Goal: Task Accomplishment & Management: Use online tool/utility

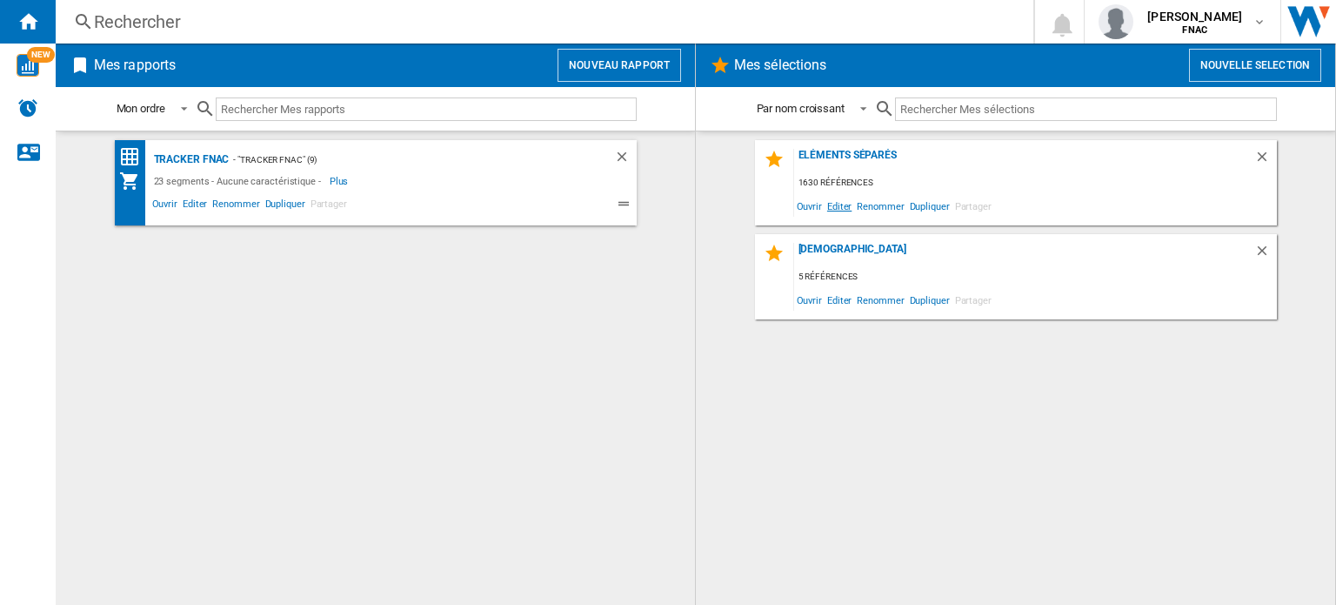
click at [841, 202] on span "Editer" at bounding box center [840, 205] width 30 height 23
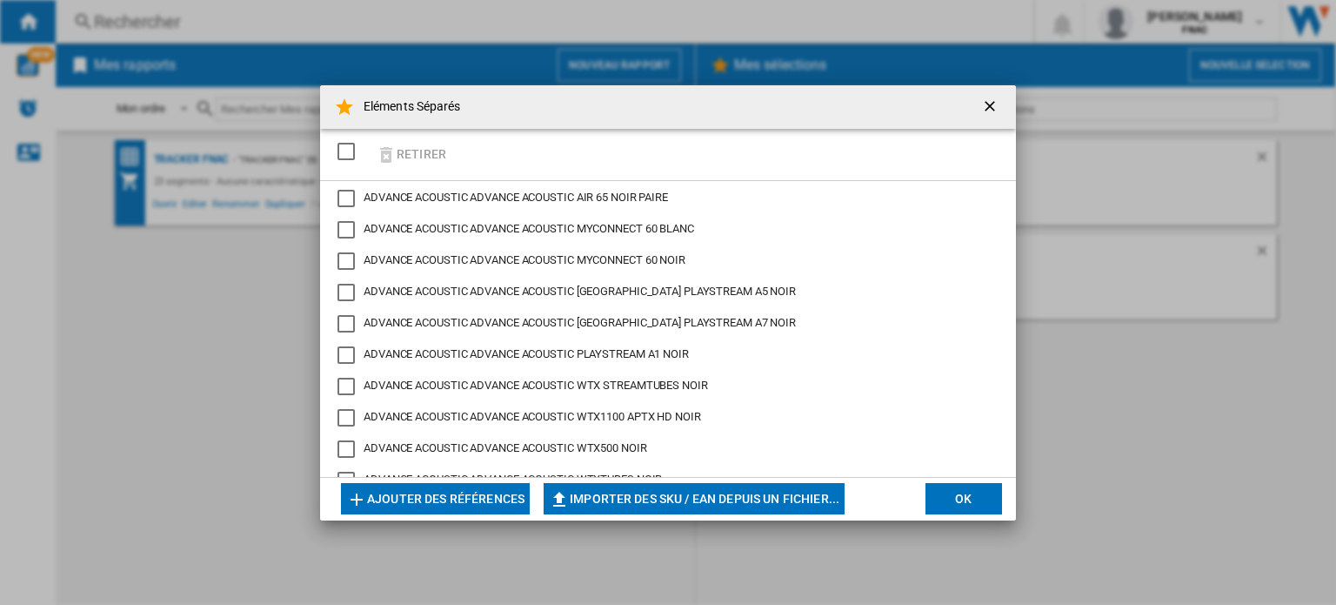
click at [584, 491] on button "Importer des SKU / EAN depuis un fichier..." at bounding box center [694, 498] width 301 height 31
type input "**********"
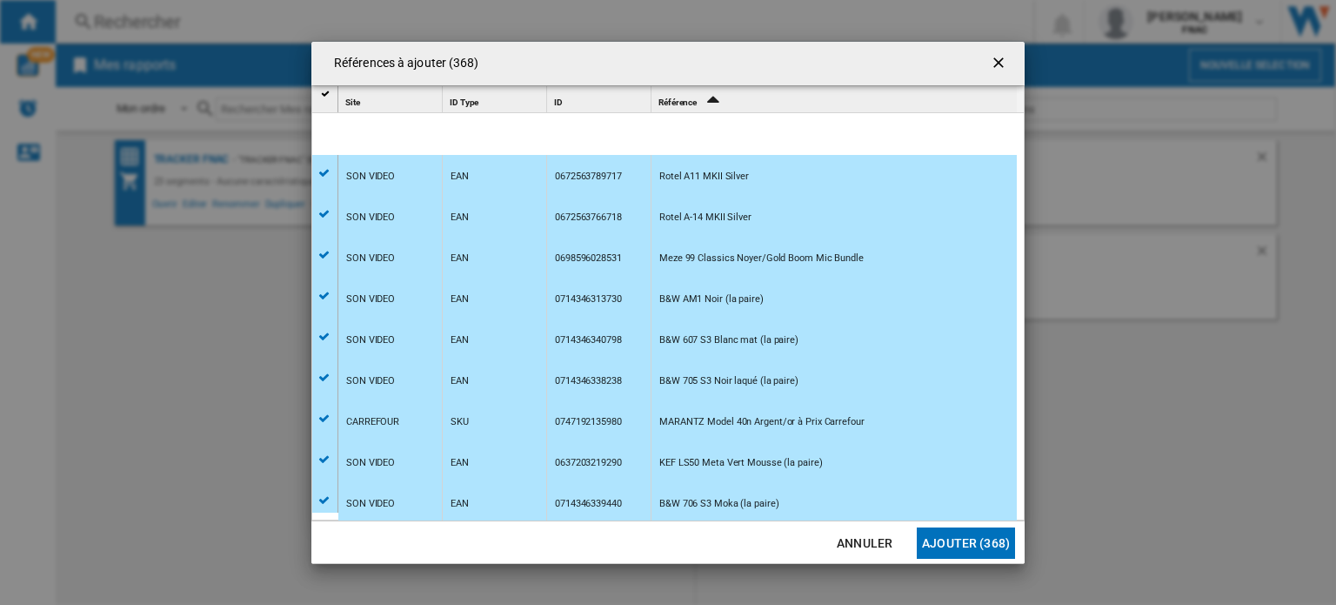
scroll to position [132, 0]
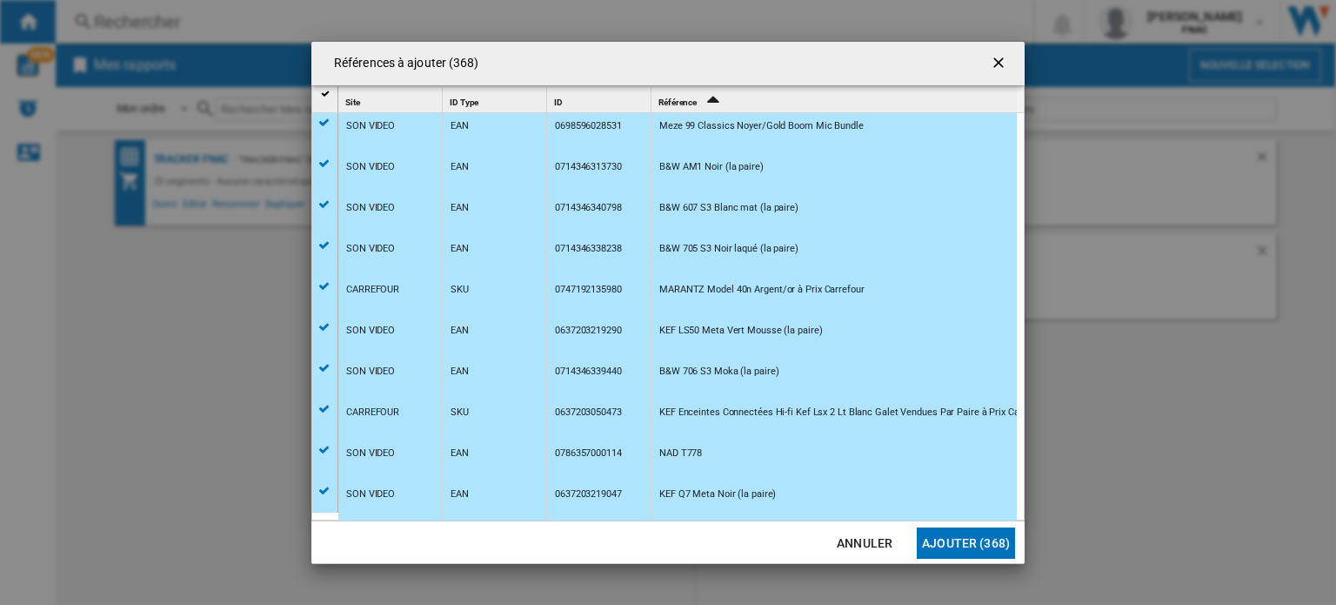
click at [1006, 63] on ng-md-icon "getI18NText('BUTTONS.CLOSE_DIALOG')" at bounding box center [1000, 64] width 21 height 21
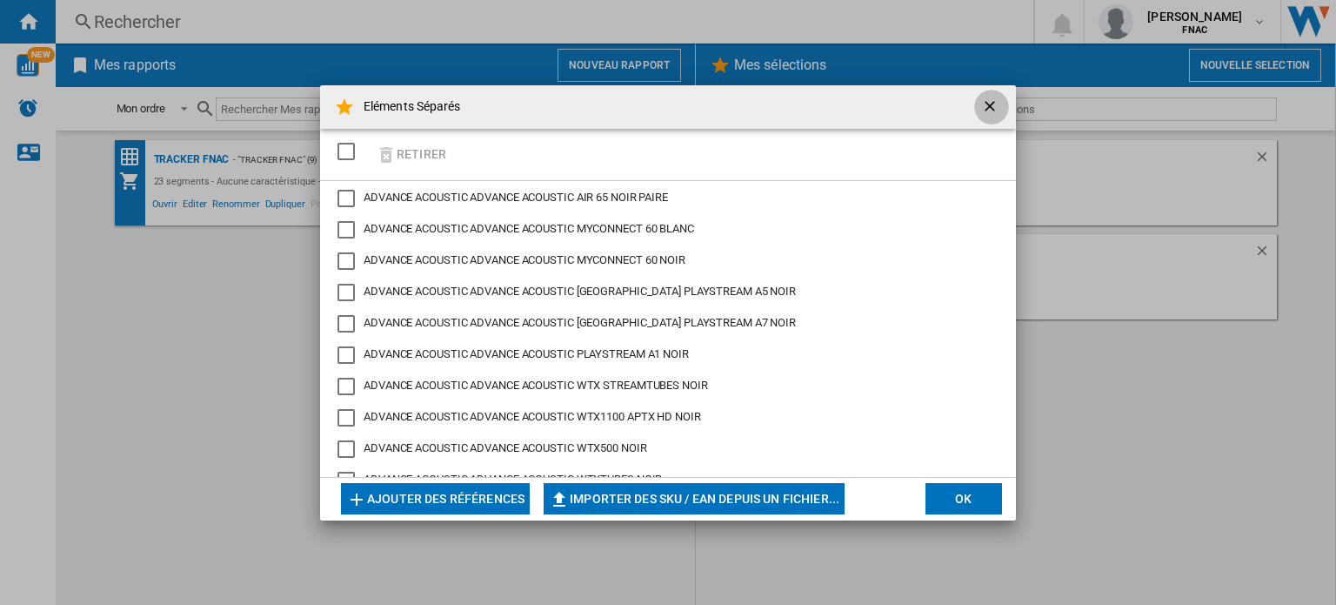
click at [985, 105] on ng-md-icon "getI18NText('BUTTONS.CLOSE_DIALOG')" at bounding box center [991, 107] width 21 height 21
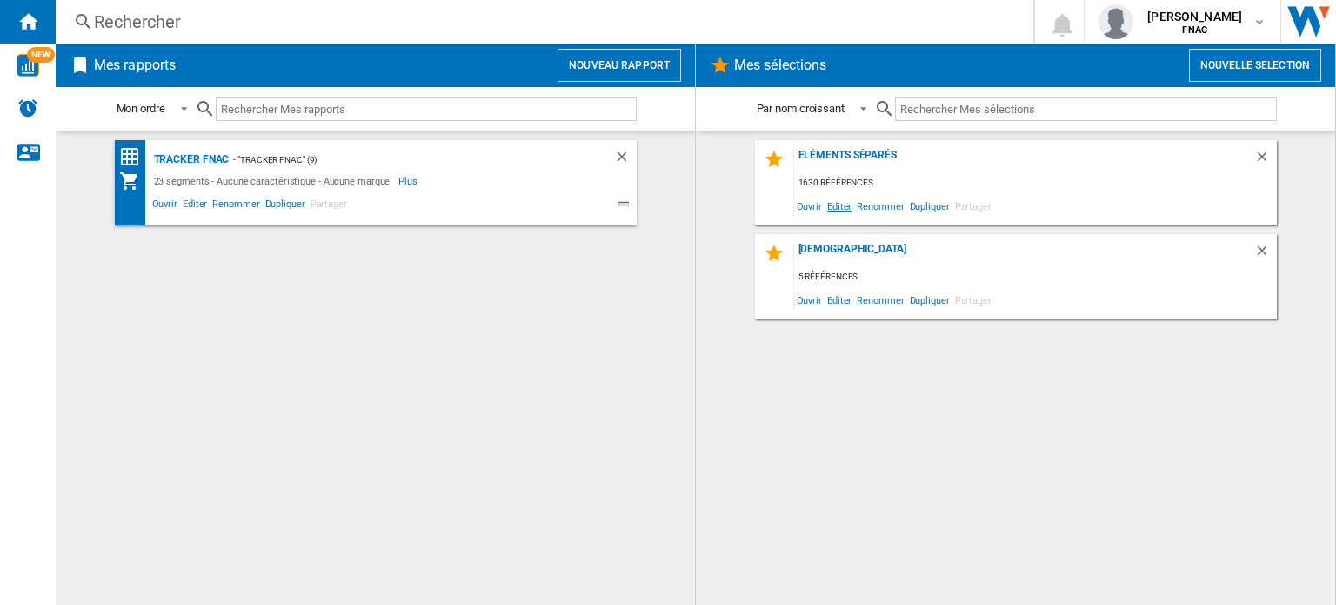
click at [832, 202] on span "Editer" at bounding box center [840, 205] width 30 height 23
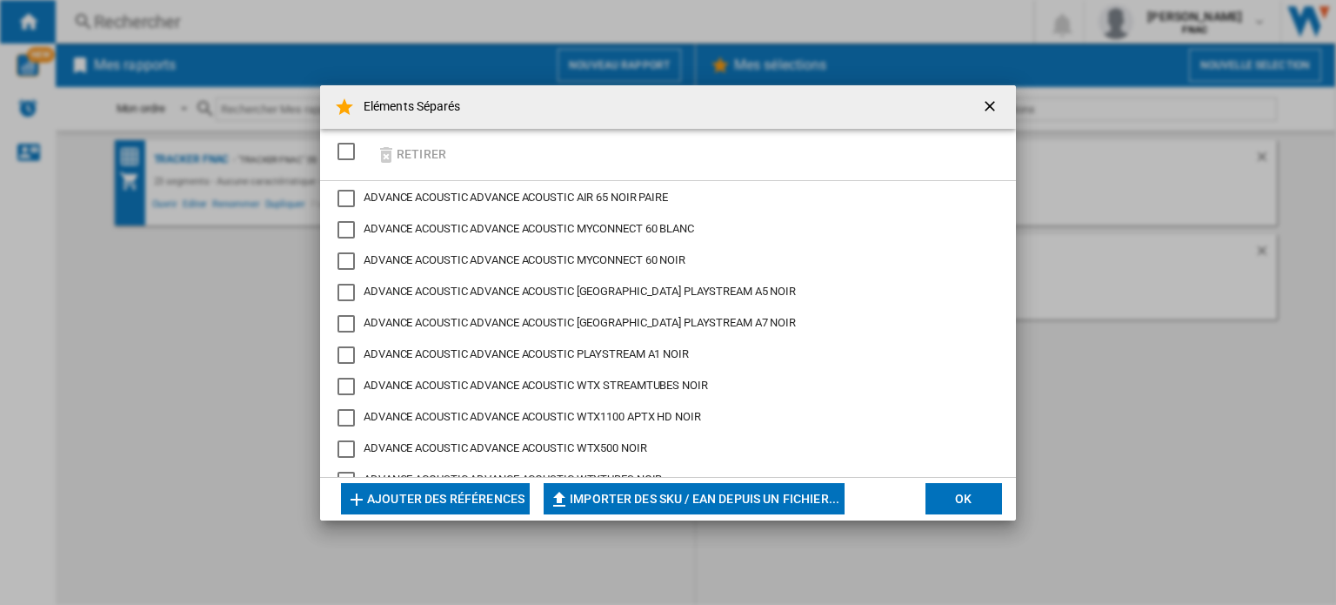
click at [611, 497] on button "Importer des SKU / EAN depuis un fichier..." at bounding box center [694, 498] width 301 height 31
type input "**********"
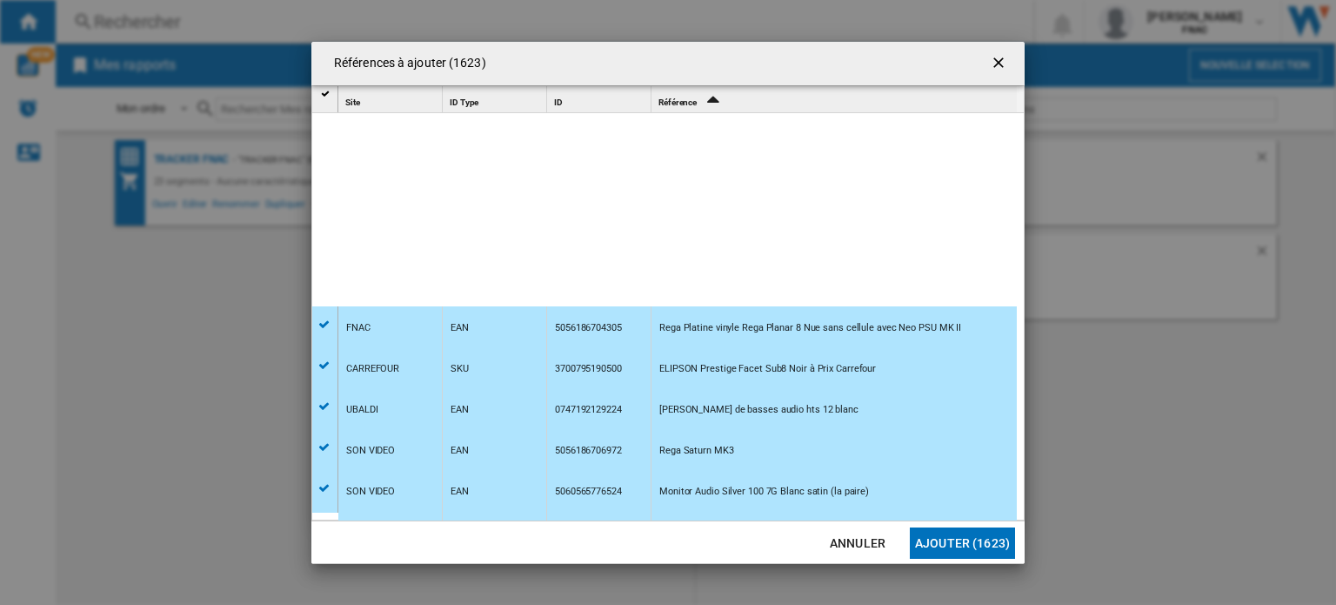
scroll to position [15640, 0]
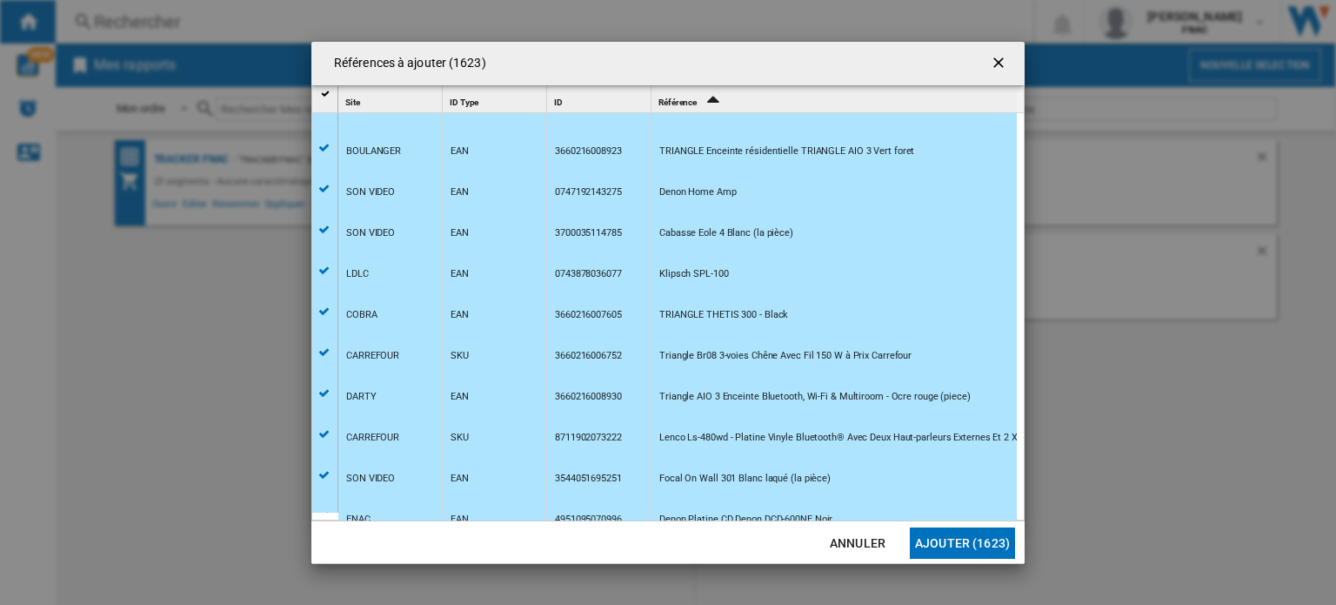
click at [582, 95] on div "ID 1" at bounding box center [601, 99] width 100 height 27
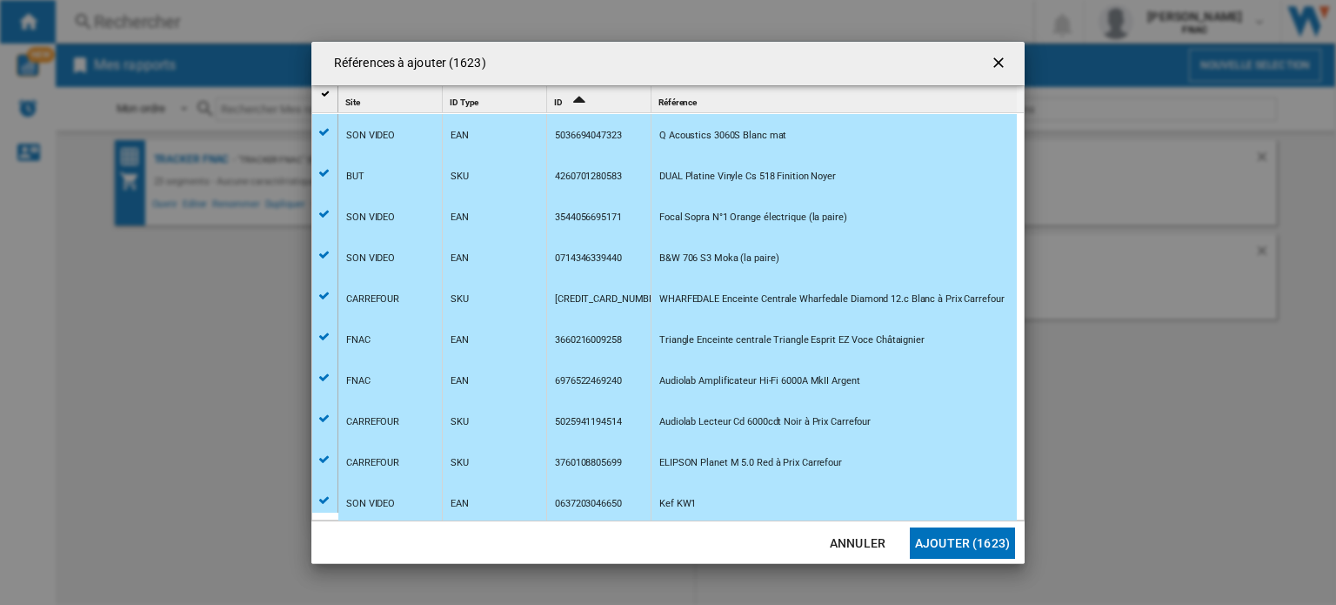
click at [577, 98] on icon "Sort Ascending" at bounding box center [580, 98] width 30 height 24
click at [581, 100] on icon "Sort Descending" at bounding box center [580, 98] width 30 height 24
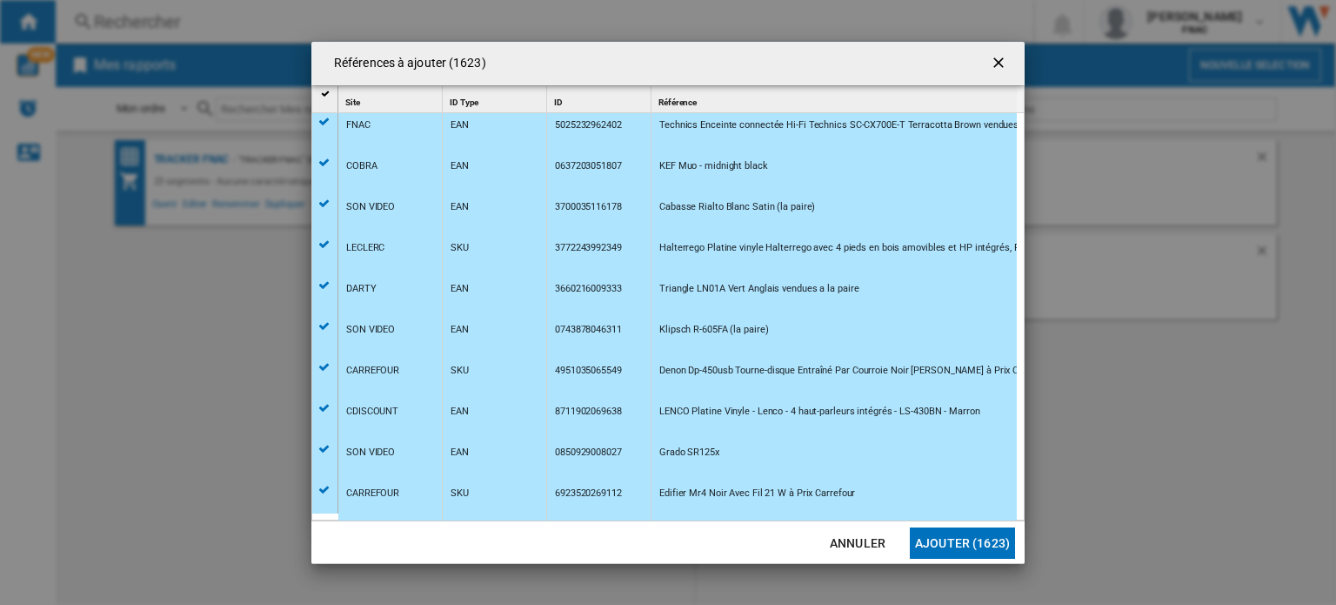
click at [950, 538] on button "Ajouter (1623)" at bounding box center [962, 542] width 105 height 31
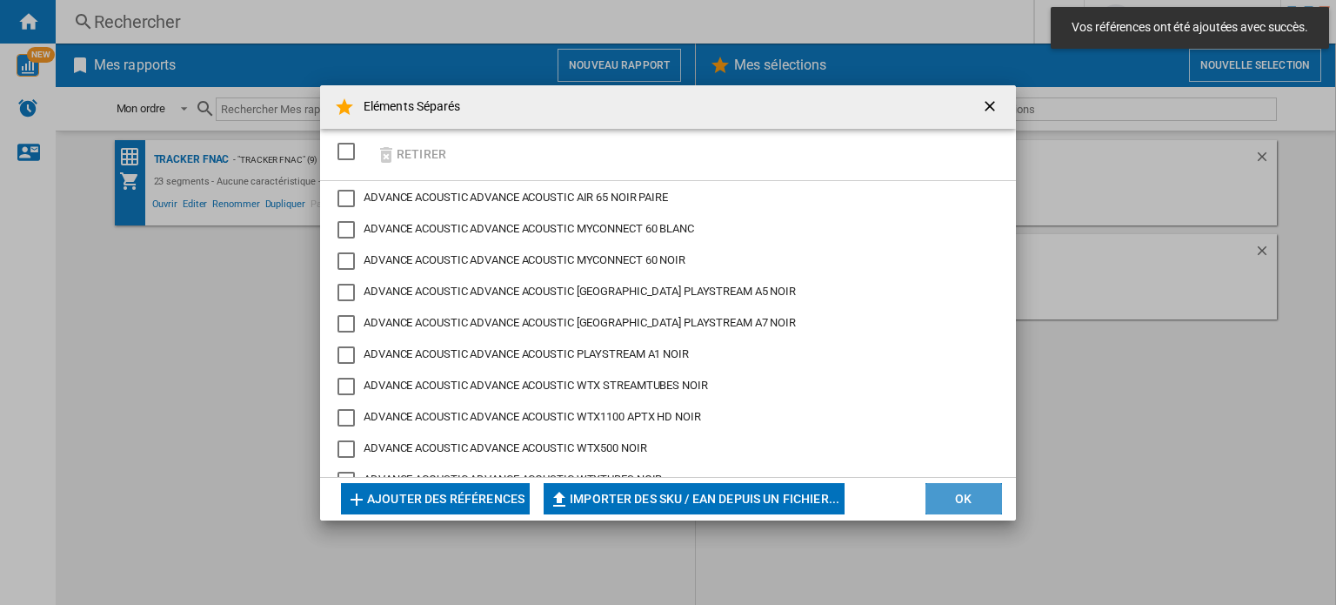
click at [973, 496] on button "OK" at bounding box center [964, 498] width 77 height 31
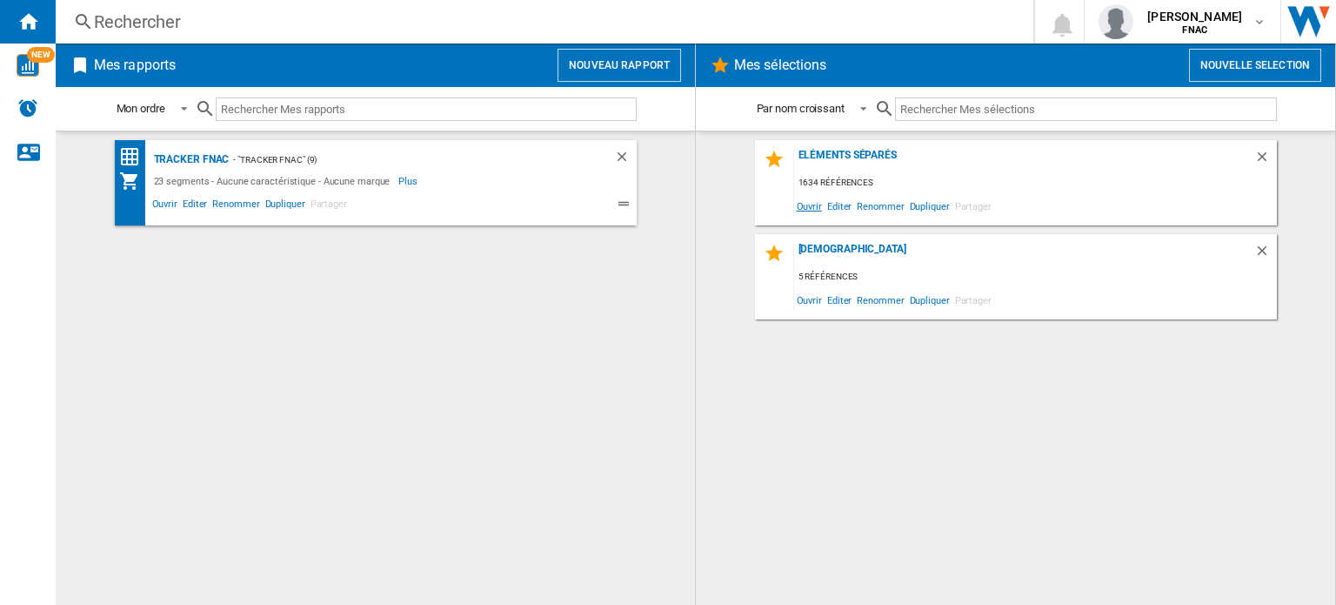
click at [814, 206] on span "Ouvrir" at bounding box center [809, 205] width 30 height 23
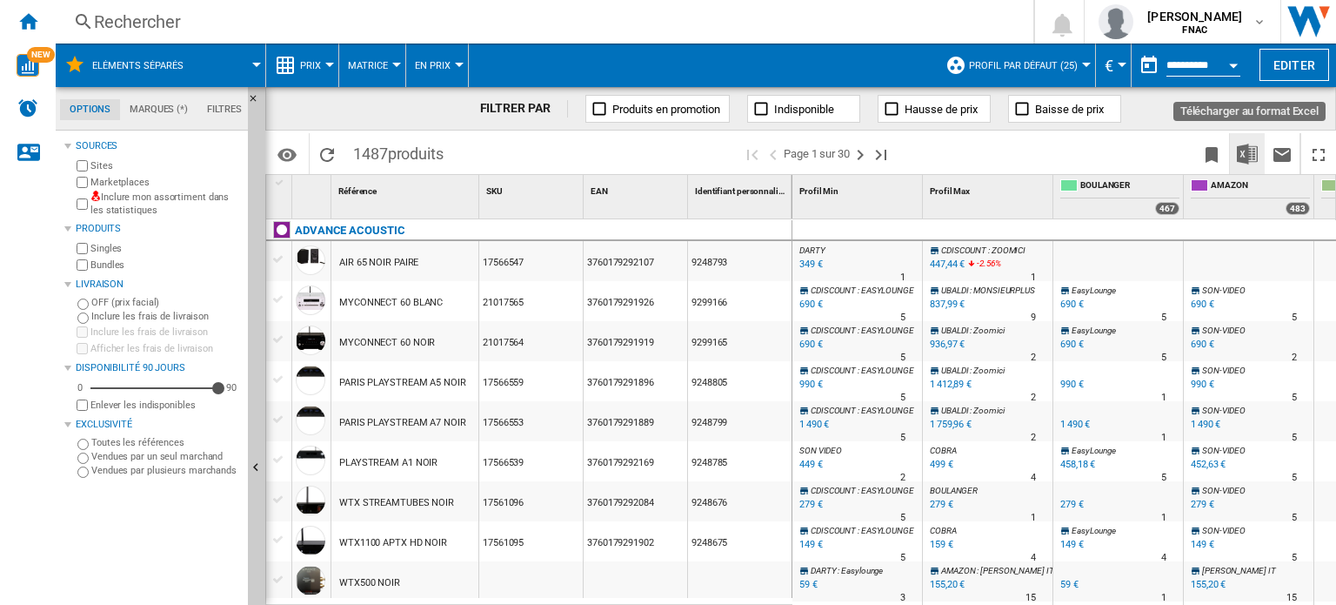
click at [1253, 149] on img "Télécharger au format Excel" at bounding box center [1247, 154] width 21 height 21
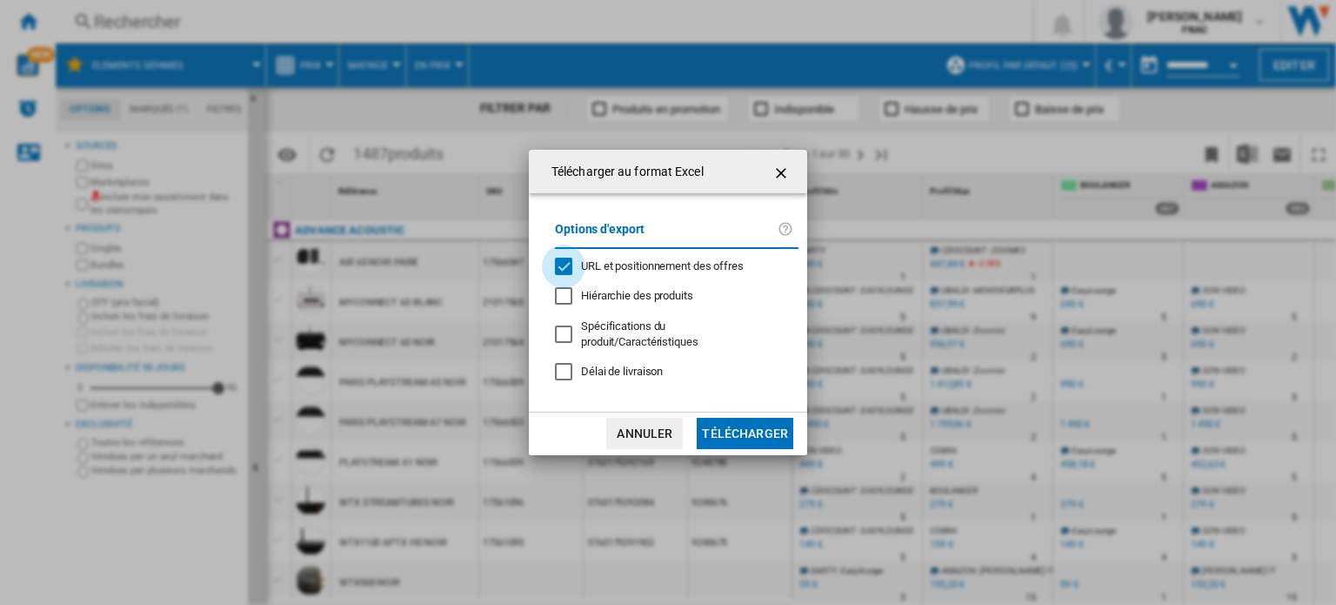
click at [560, 266] on div "URL et positionnement des offres" at bounding box center [563, 265] width 17 height 17
click at [722, 418] on button "Télécharger" at bounding box center [745, 433] width 97 height 31
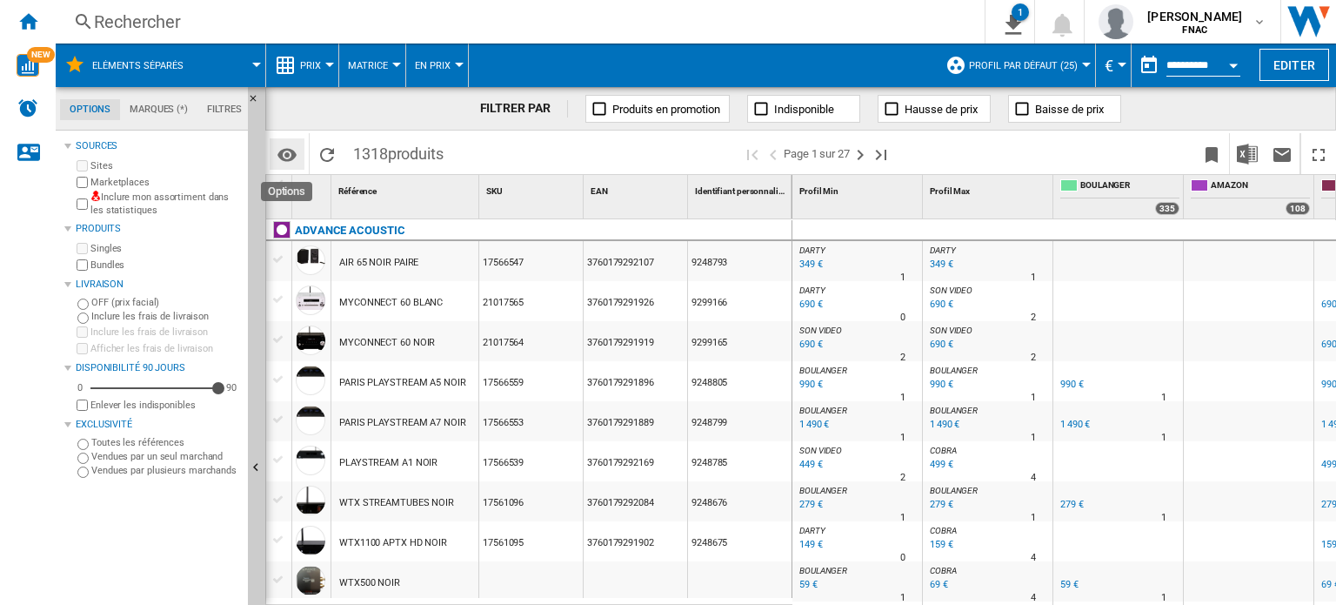
click at [292, 156] on md-icon "Options" at bounding box center [287, 154] width 21 height 21
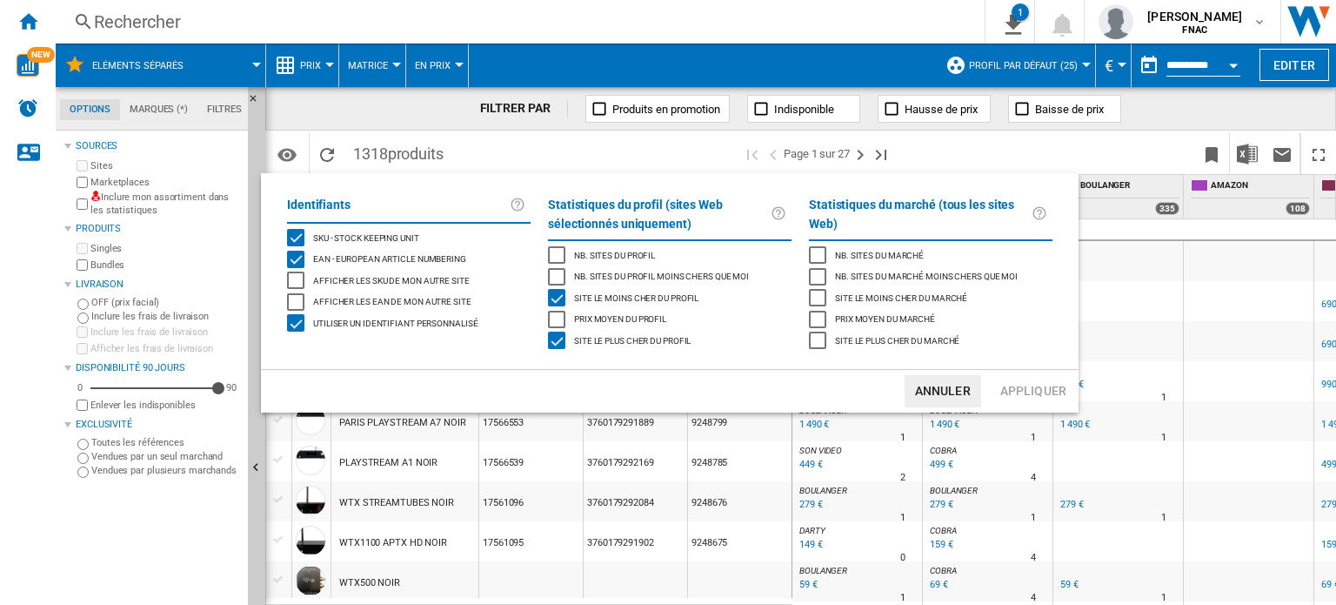
click at [959, 386] on button "Annuler" at bounding box center [943, 391] width 77 height 32
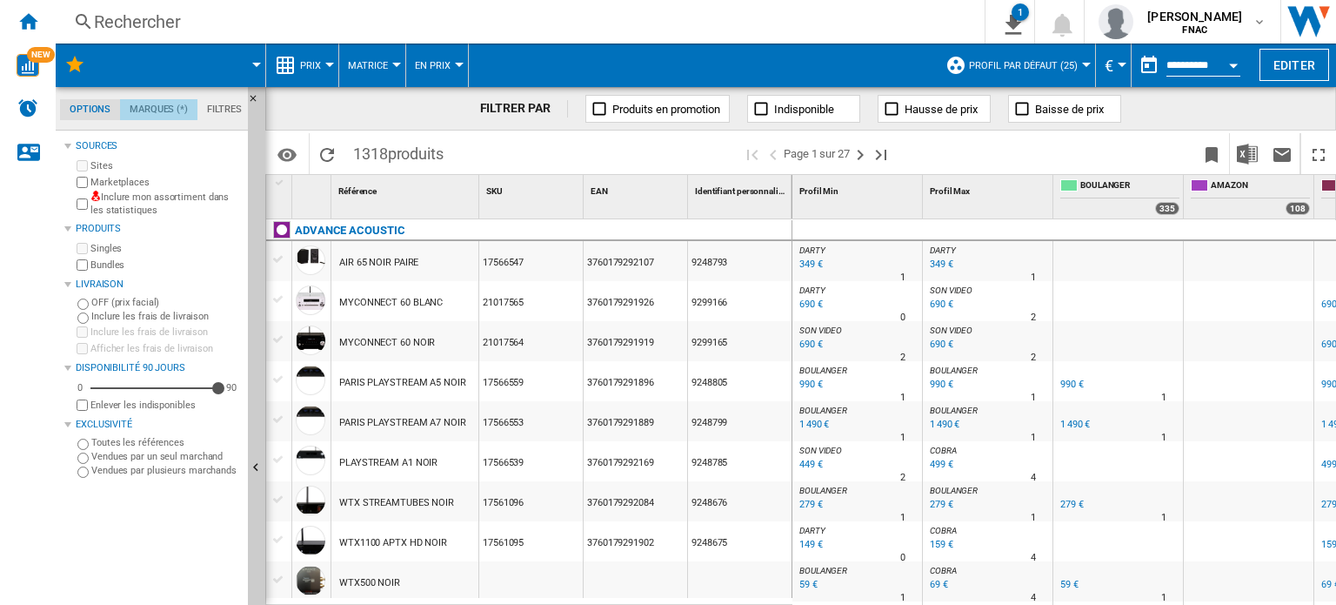
click at [160, 110] on md-tab-item "Marques (*)" at bounding box center [158, 109] width 77 height 21
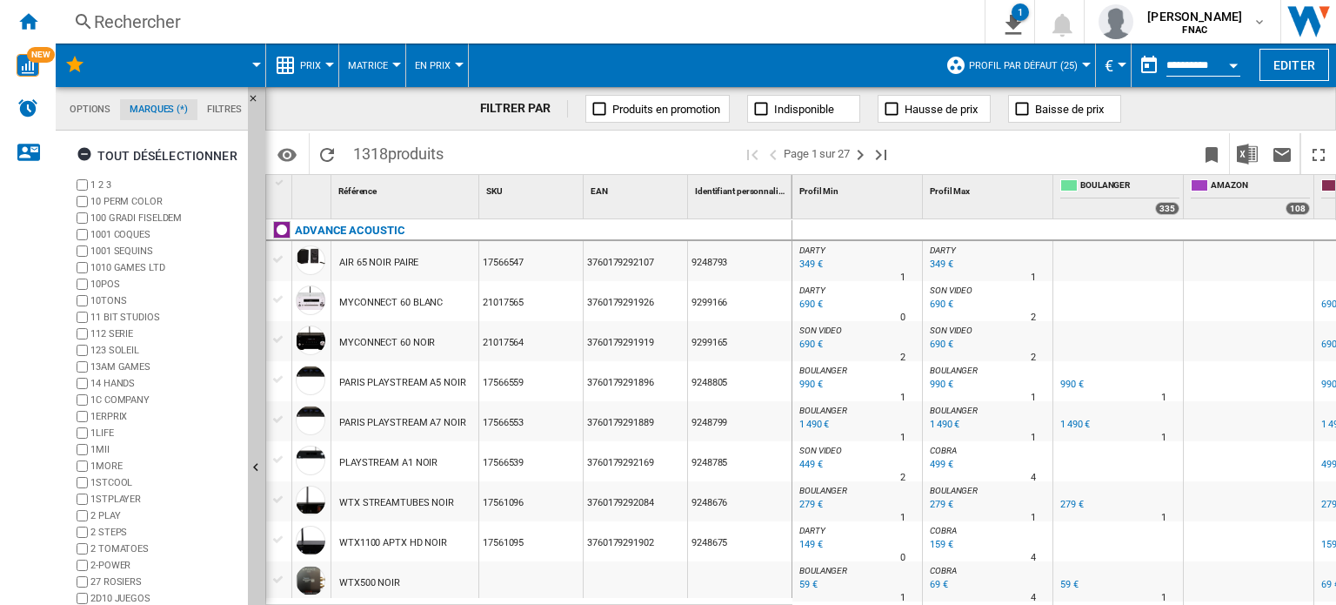
click at [225, 112] on md-tab-item "Filtres" at bounding box center [224, 109] width 54 height 21
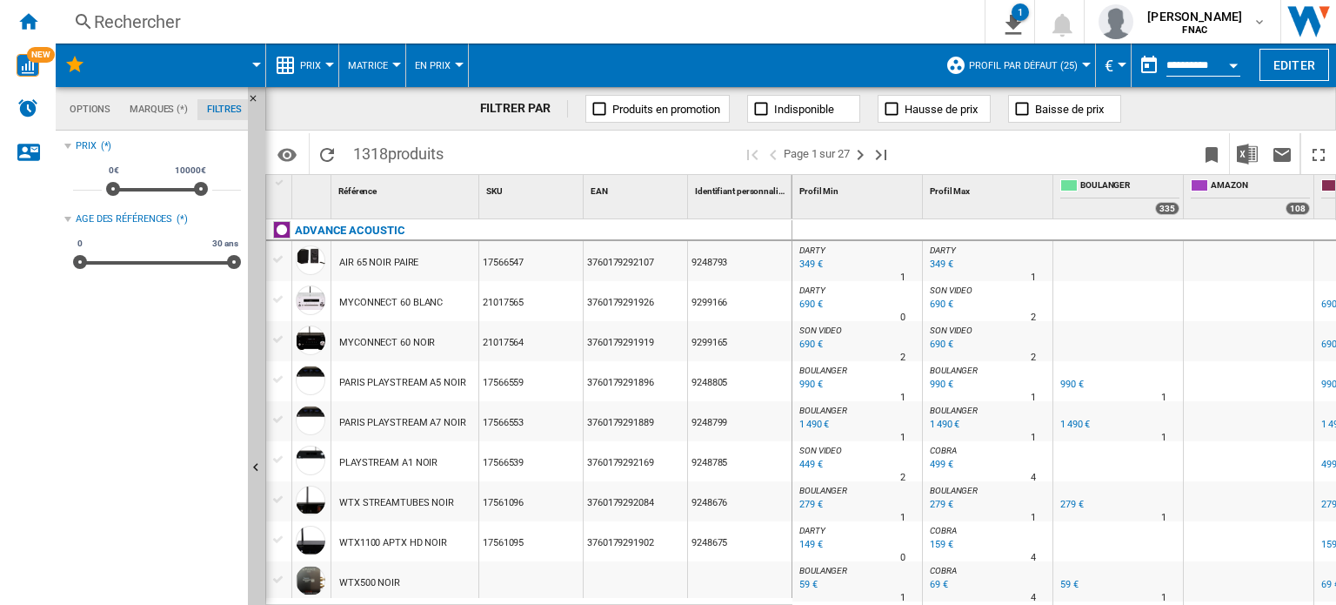
scroll to position [113, 0]
click at [1026, 110] on ng-md-icon at bounding box center [1021, 108] width 17 height 17
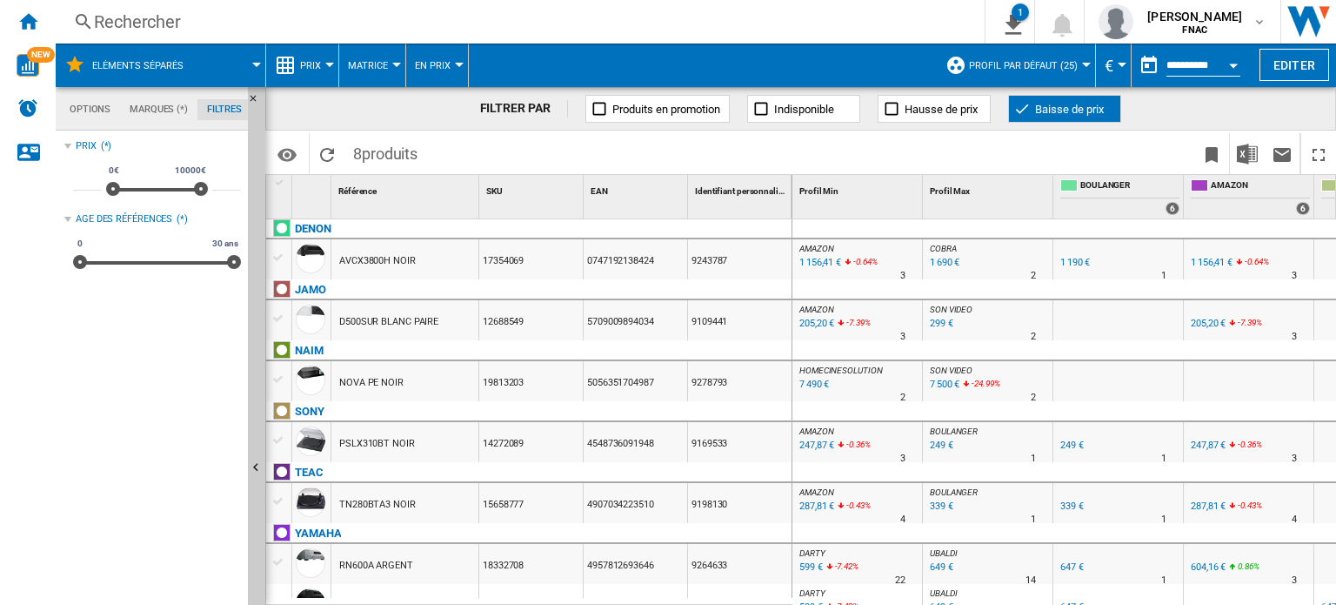
scroll to position [77, 0]
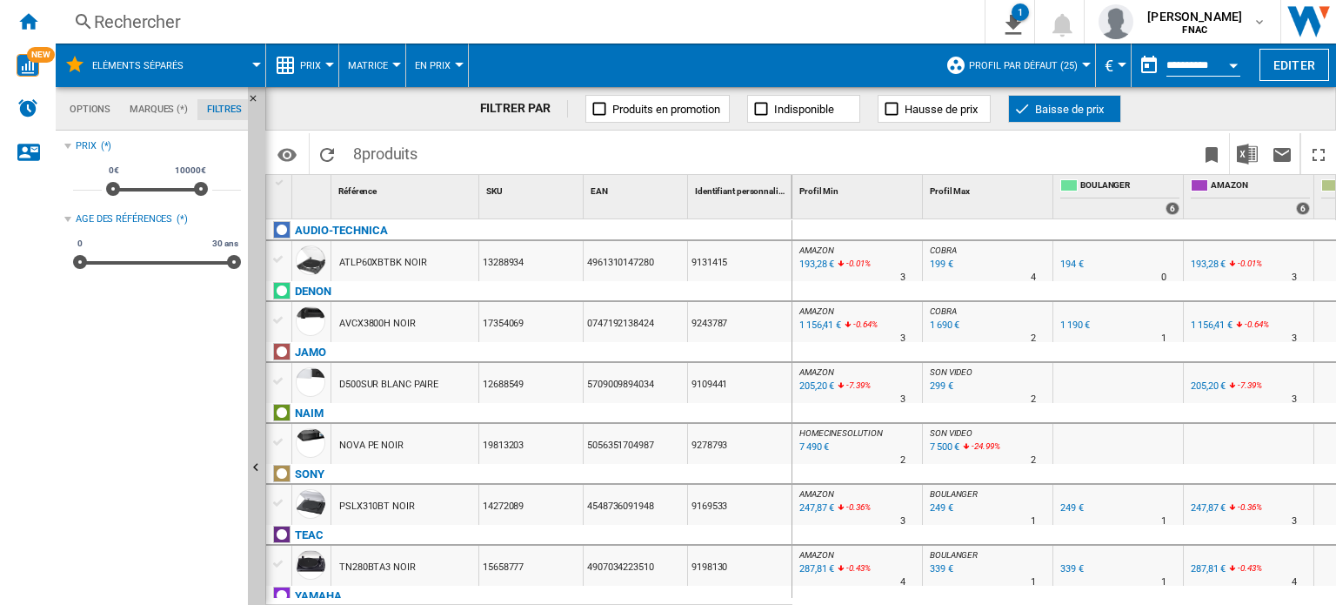
click at [1065, 108] on span "Baisse de prix" at bounding box center [1069, 109] width 69 height 13
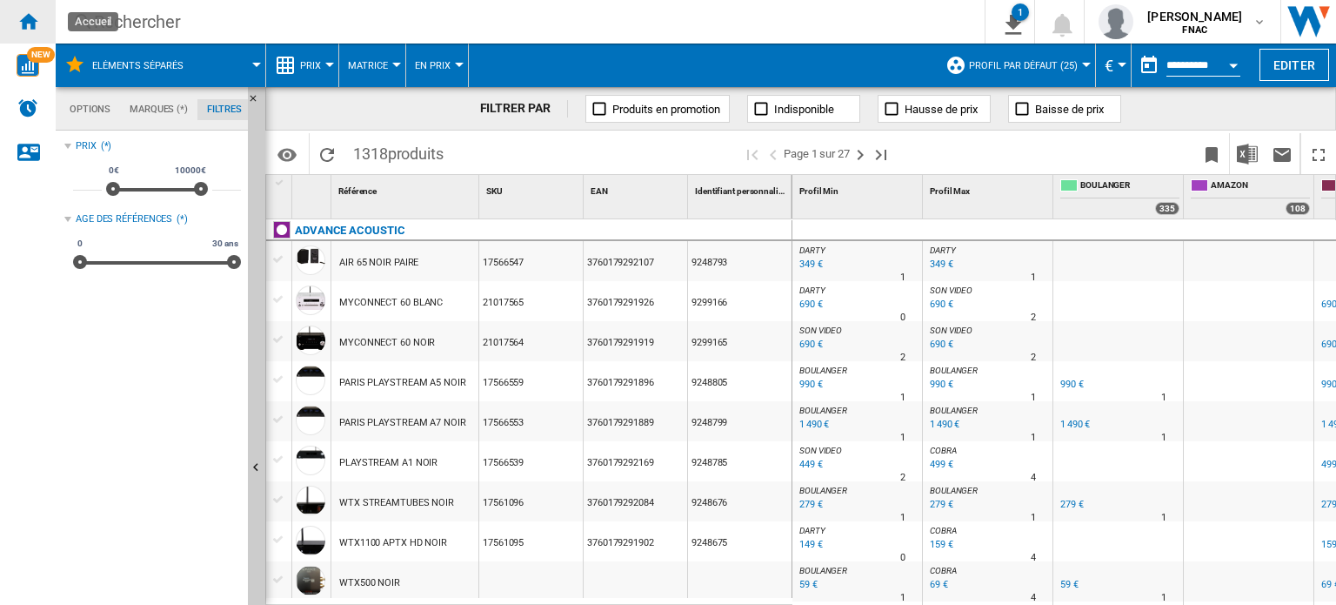
click at [29, 13] on ng-md-icon "Accueil" at bounding box center [27, 20] width 21 height 21
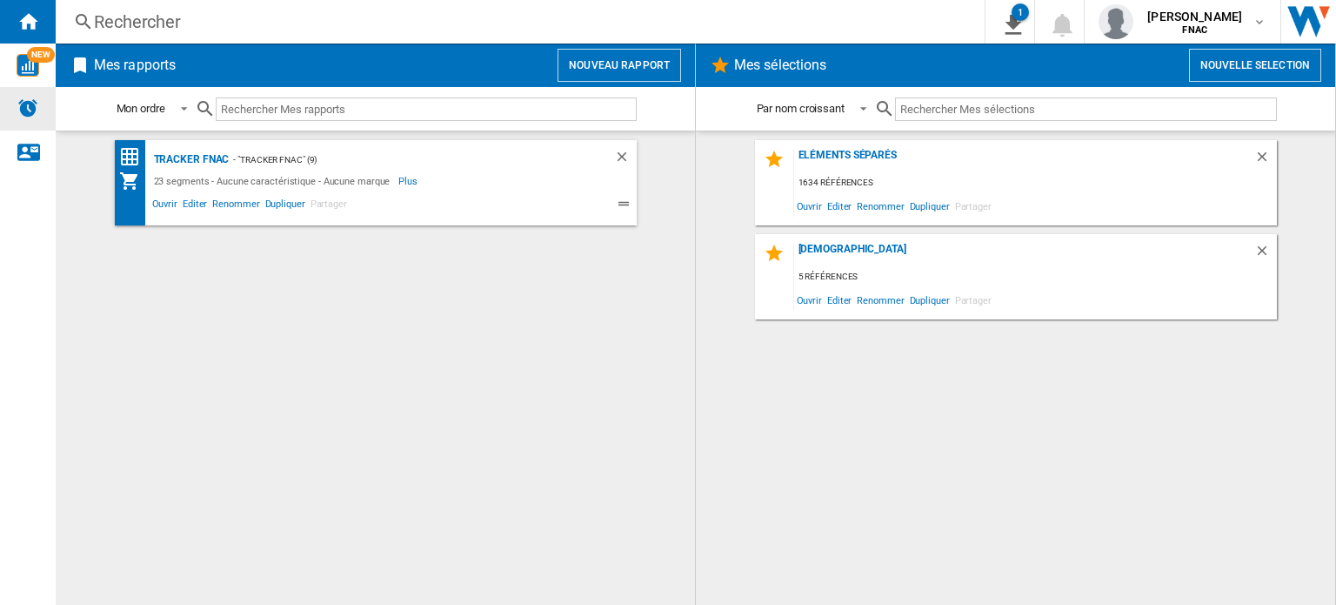
click at [37, 107] on img "Alertes" at bounding box center [27, 107] width 21 height 21
